Goal: Task Accomplishment & Management: Manage account settings

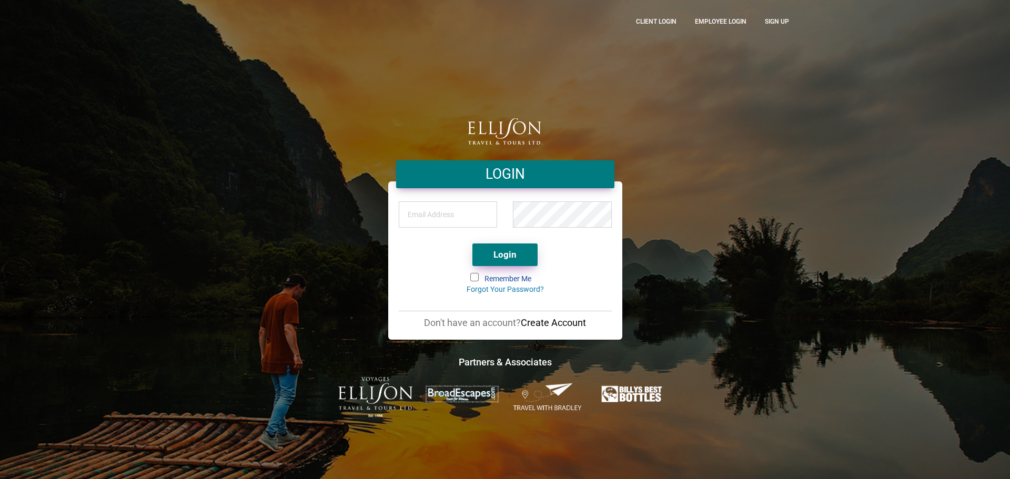
type input "[PERSON_NAME][EMAIL_ADDRESS][DOMAIN_NAME]"
click at [509, 254] on button "Login" at bounding box center [505, 255] width 65 height 23
type input "[PERSON_NAME][EMAIL_ADDRESS][DOMAIN_NAME]"
click at [509, 253] on button "Login" at bounding box center [505, 255] width 65 height 23
